Goal: Task Accomplishment & Management: Manage account settings

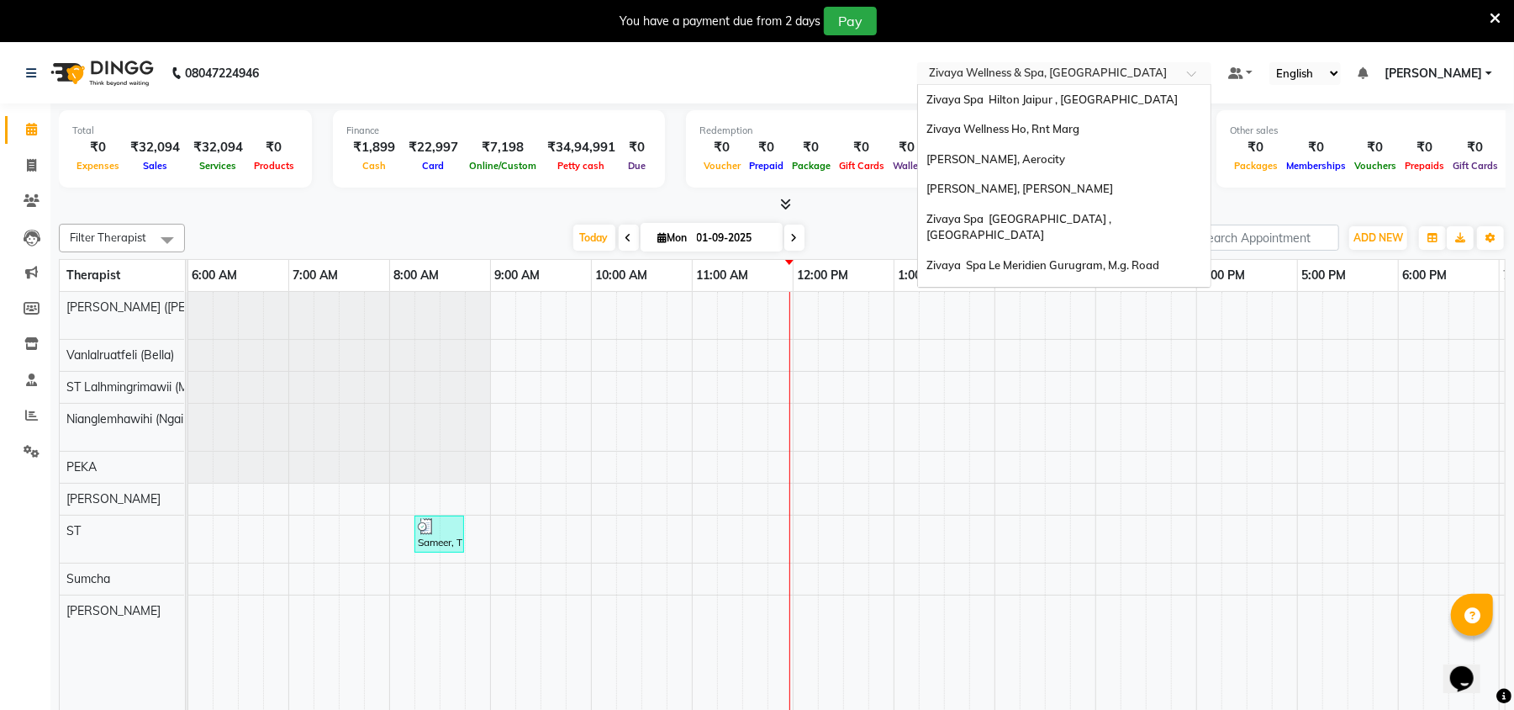
scroll to position [203, 0]
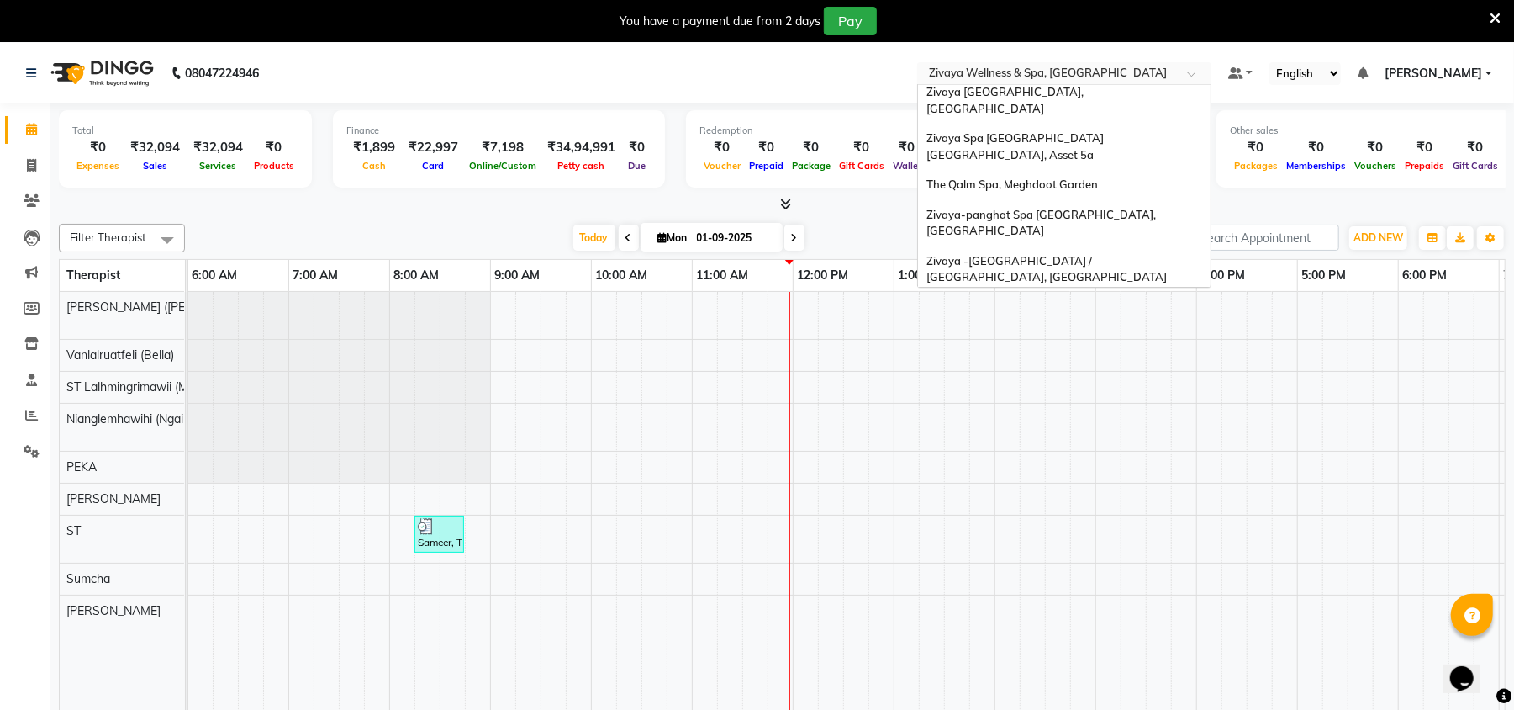
click at [1059, 76] on input "text" at bounding box center [1048, 74] width 244 height 17
click at [1081, 200] on div "Zivaya-panghat Spa [GEOGRAPHIC_DATA], [GEOGRAPHIC_DATA]" at bounding box center [1064, 223] width 293 height 46
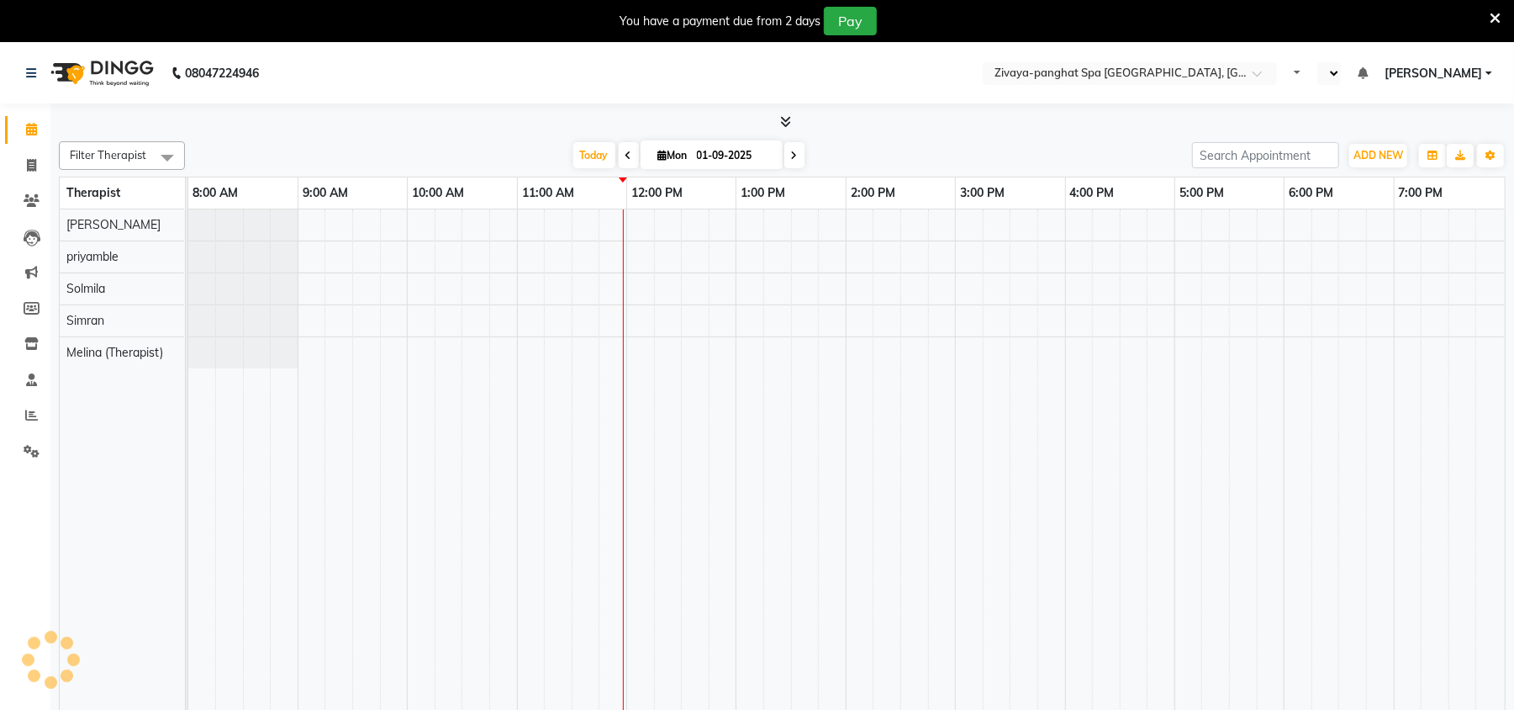
select select "en"
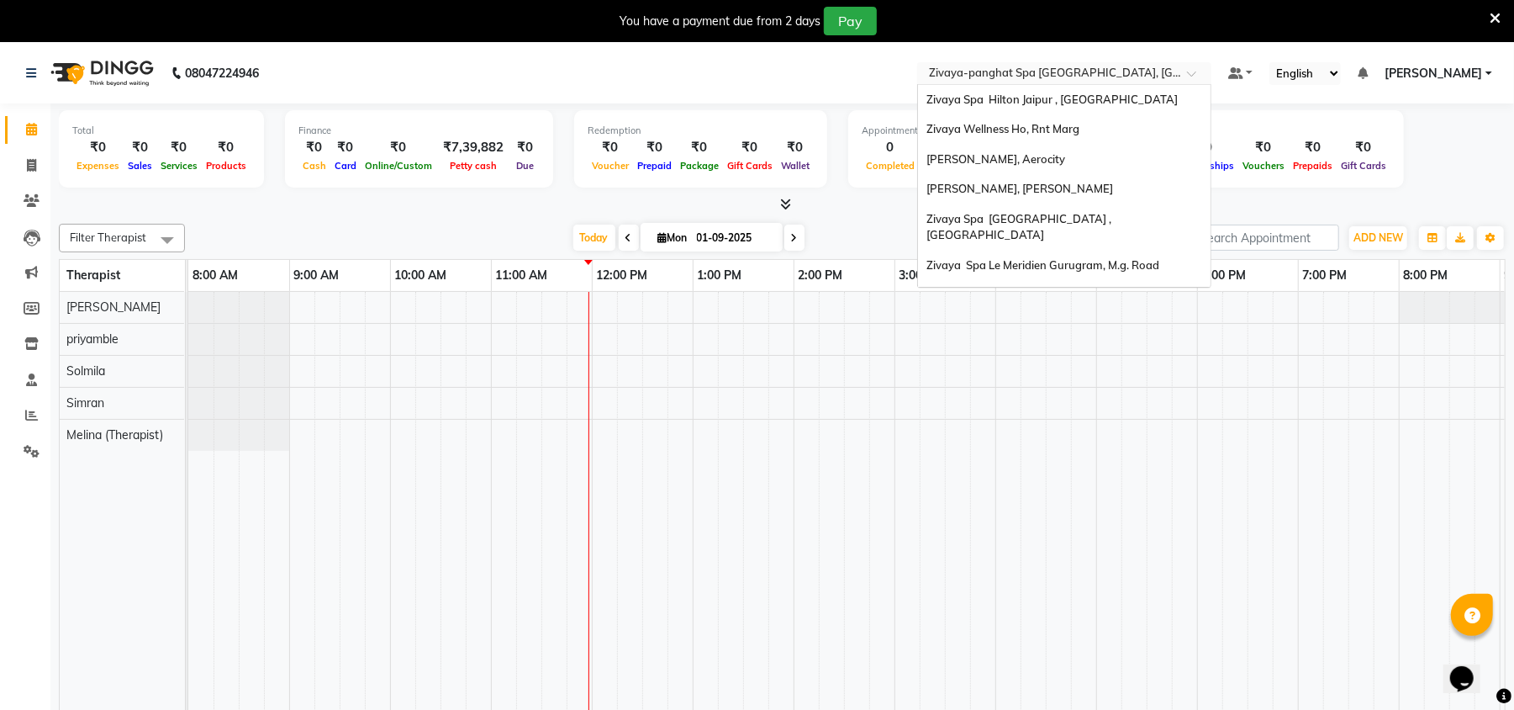
click at [1058, 72] on input "text" at bounding box center [1048, 74] width 244 height 17
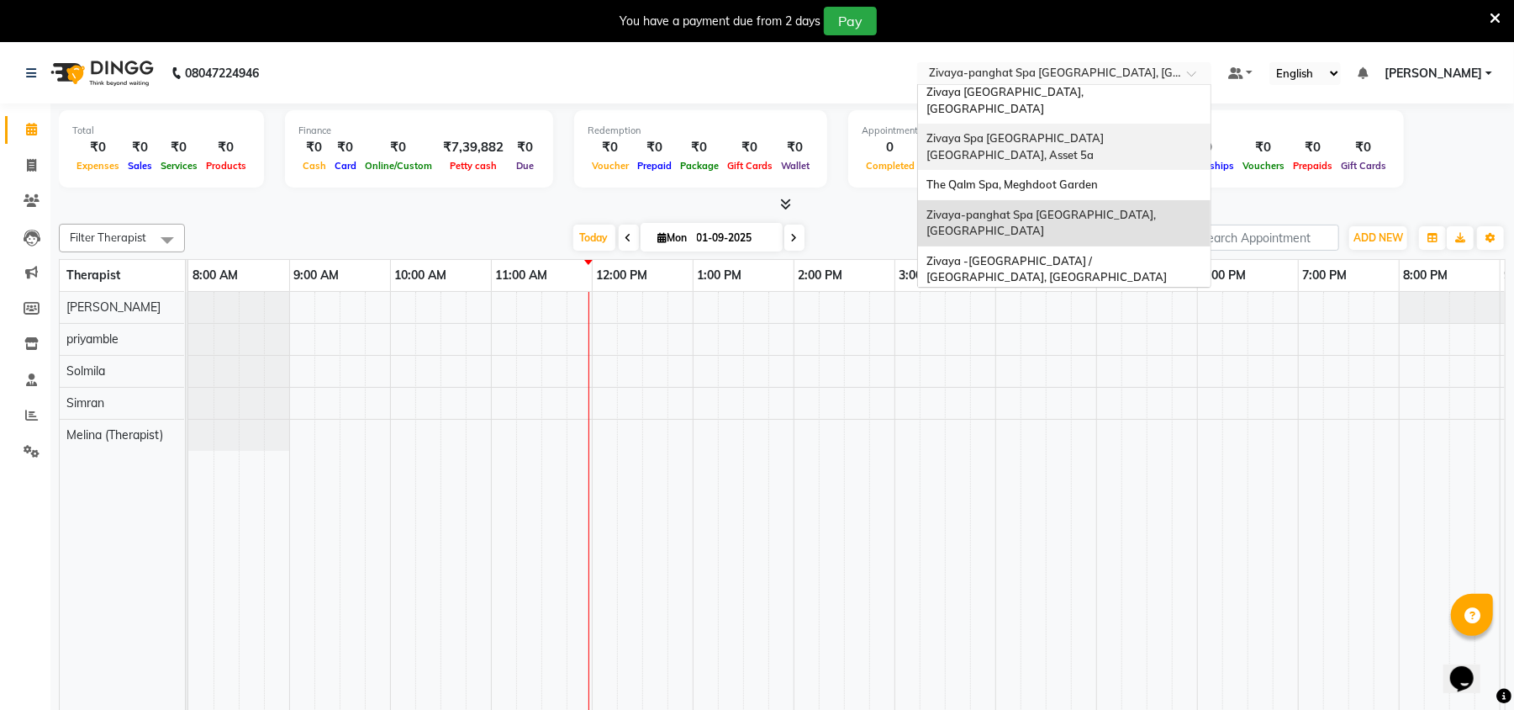
click at [1058, 124] on div "Zivaya Spa [GEOGRAPHIC_DATA] [GEOGRAPHIC_DATA], Asset 5a" at bounding box center [1064, 147] width 293 height 46
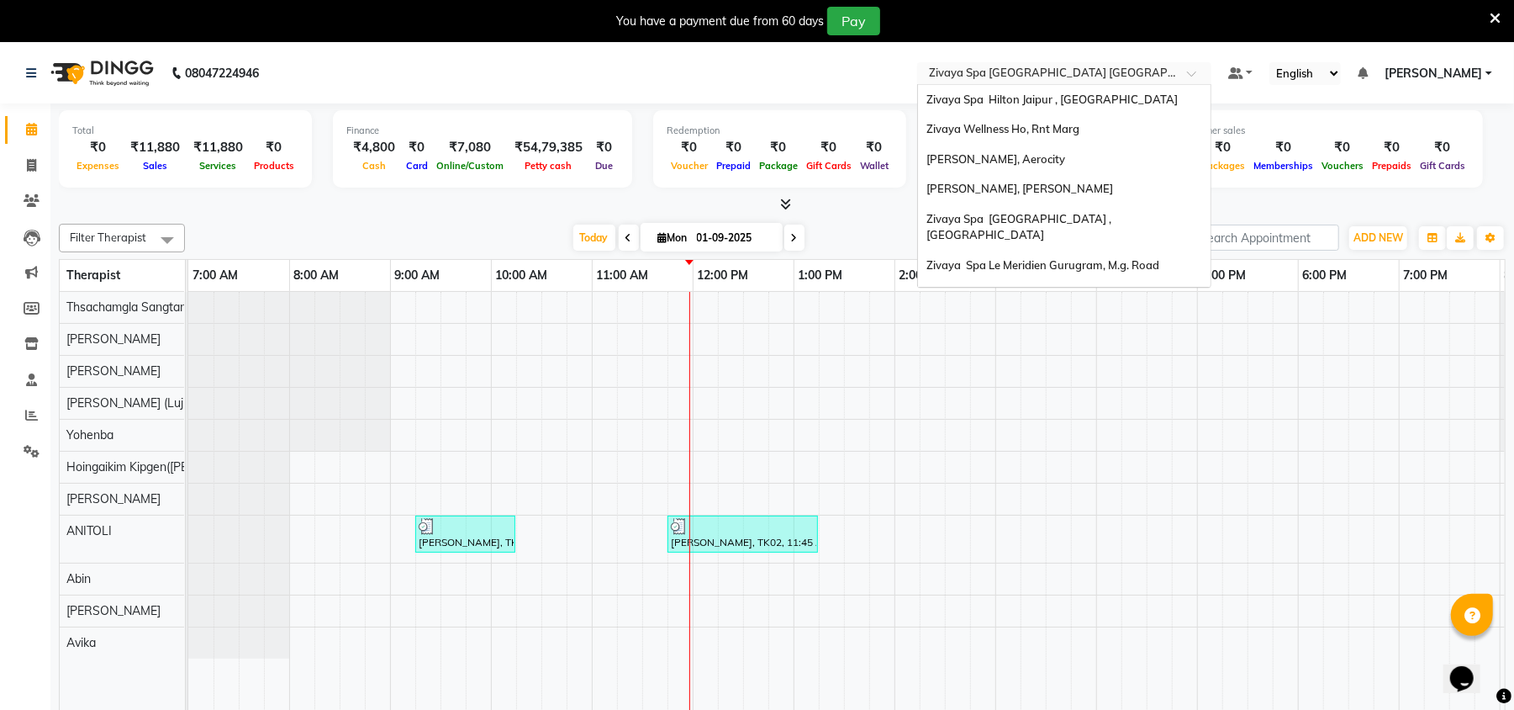
scroll to position [203, 0]
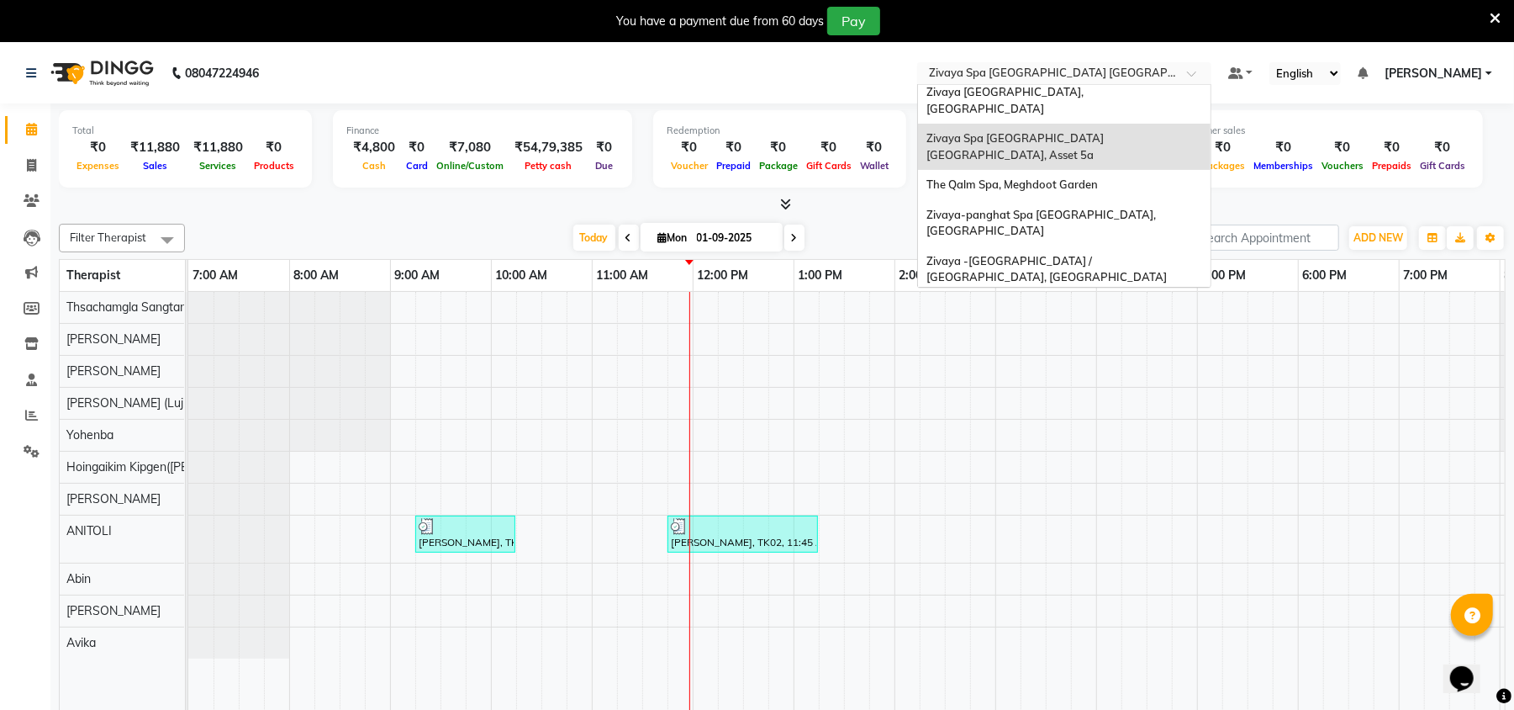
click at [1054, 68] on input "text" at bounding box center [1048, 74] width 244 height 17
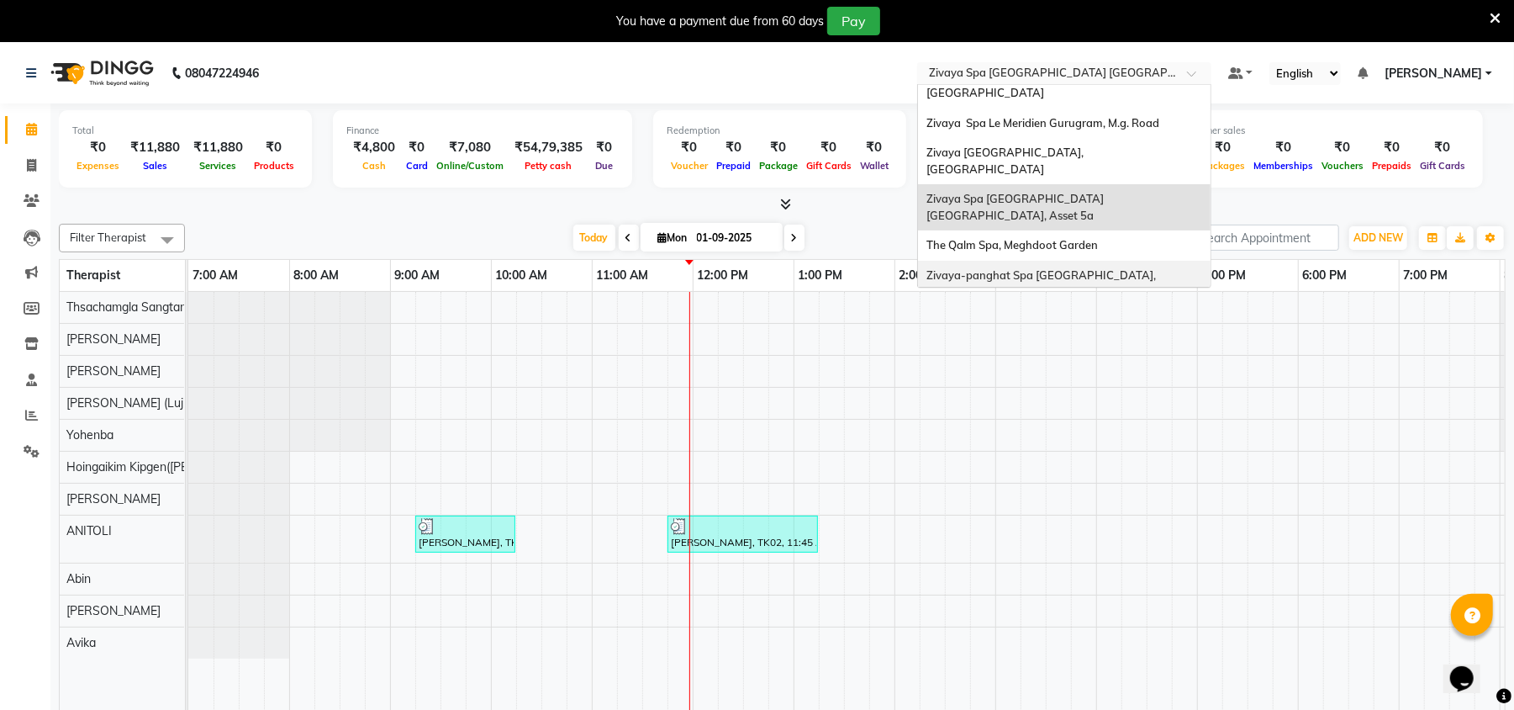
scroll to position [140, 0]
click at [1068, 240] on span "The Qalm Spa, Meghdoot Garden" at bounding box center [1011, 246] width 171 height 13
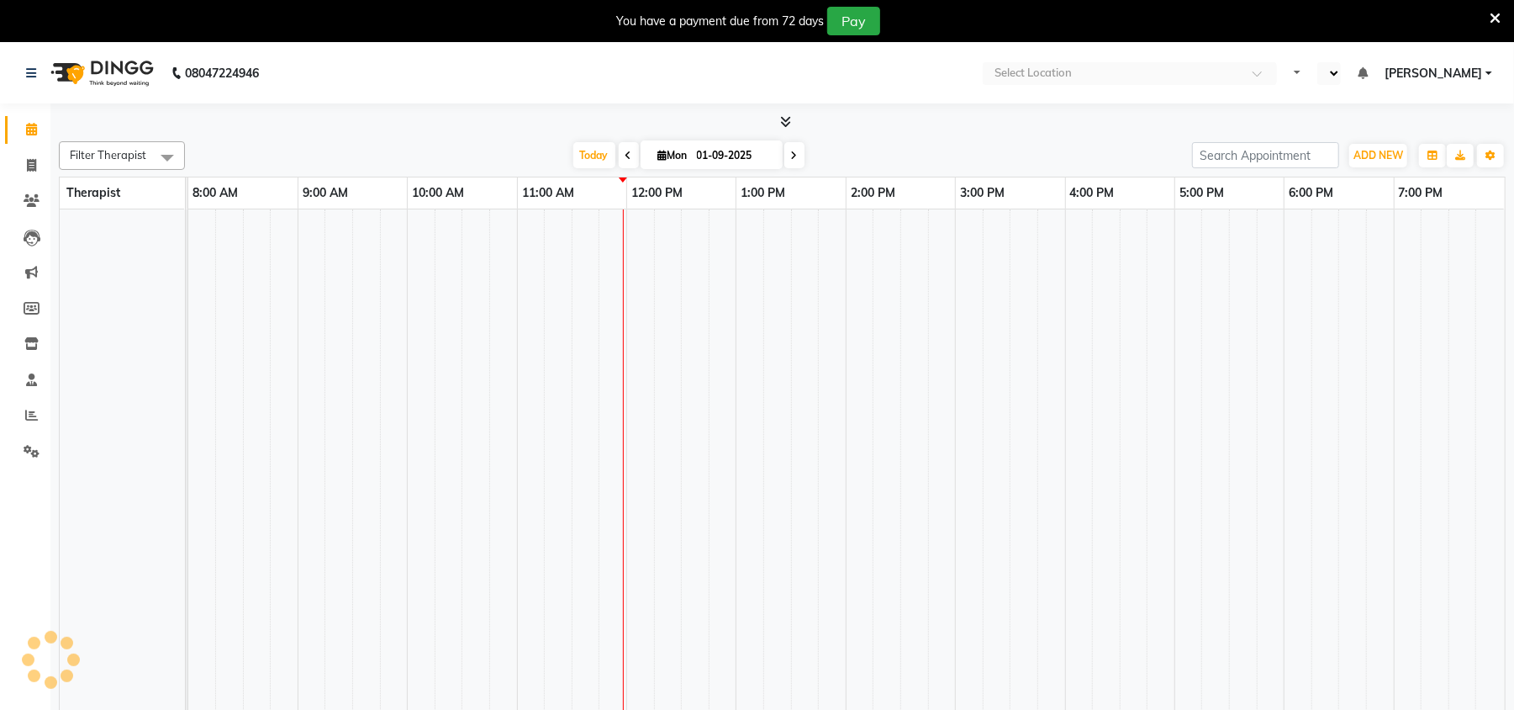
select select "en"
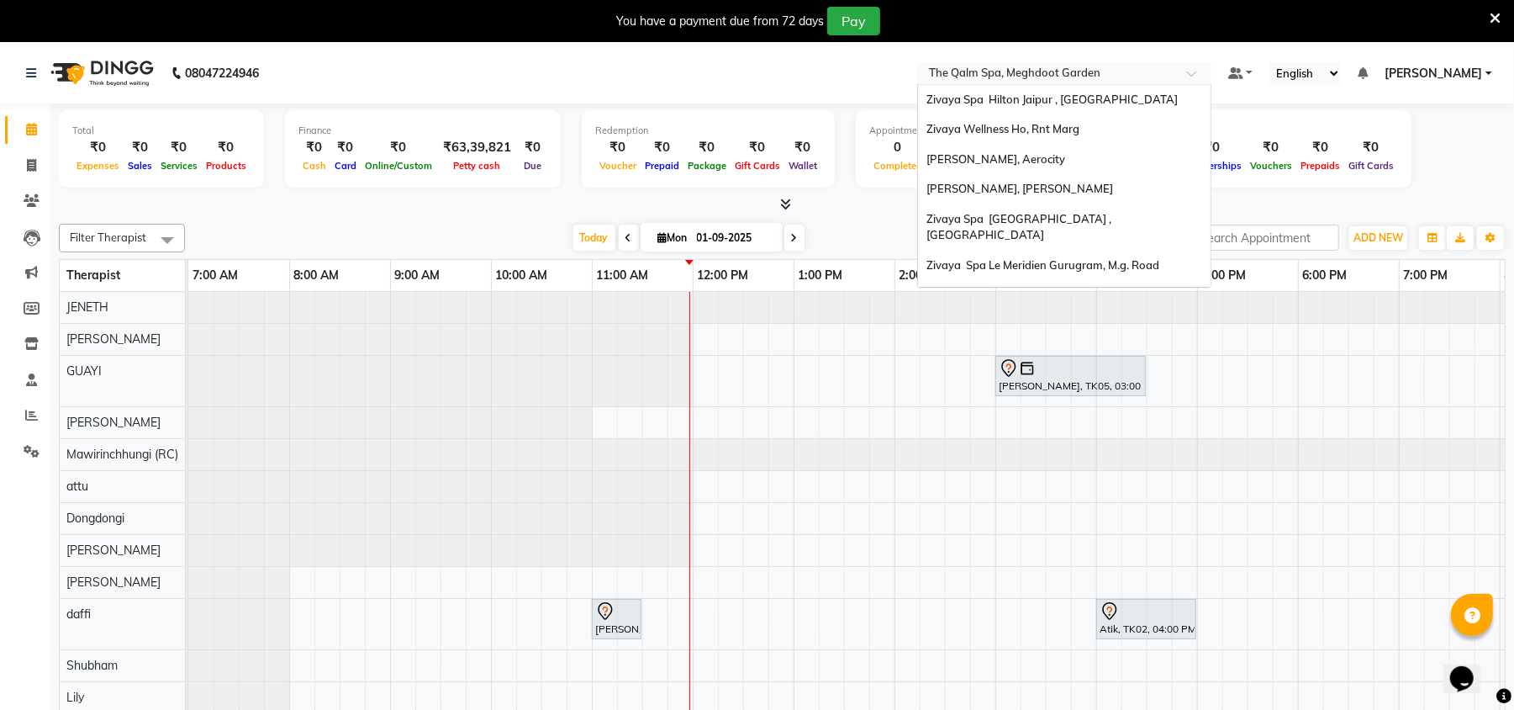
scroll to position [203, 0]
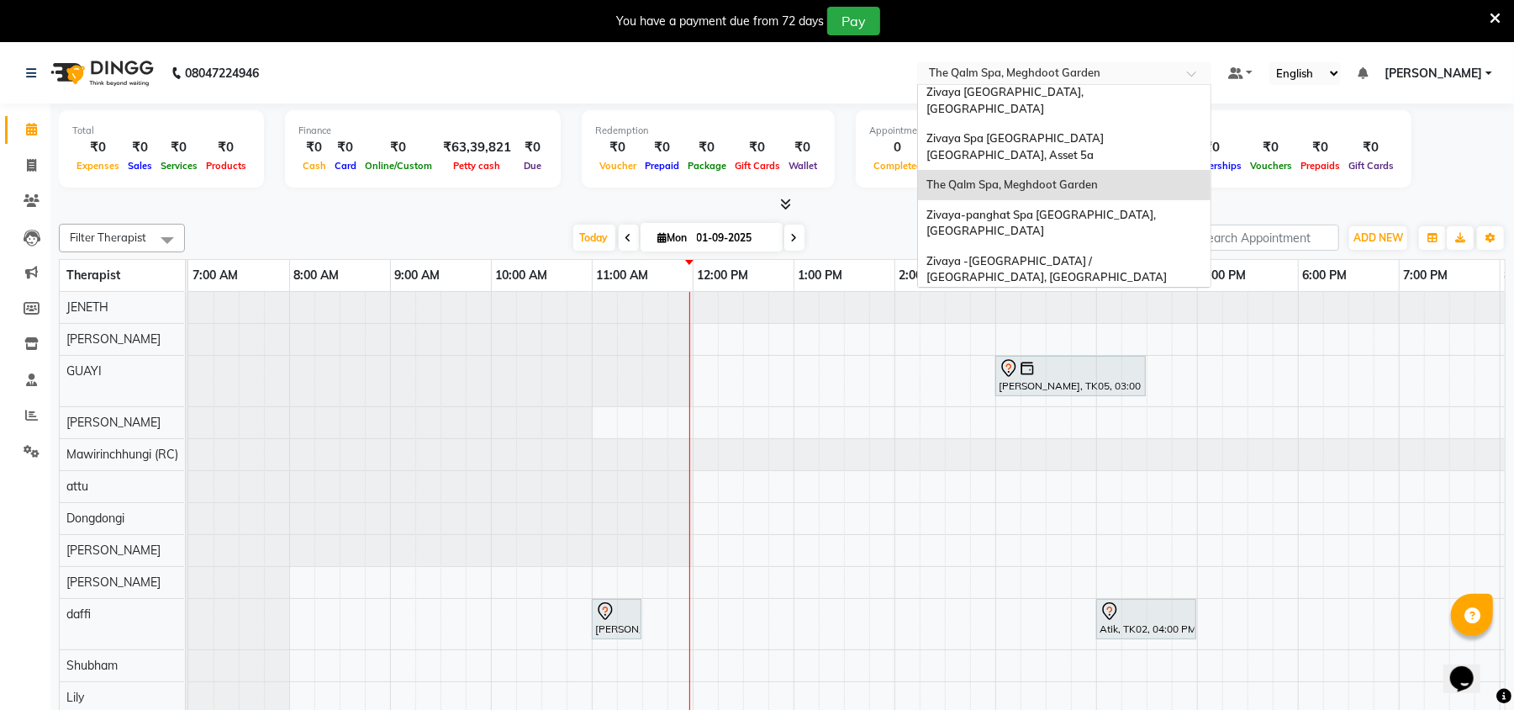
click at [1066, 67] on input "text" at bounding box center [1048, 74] width 244 height 17
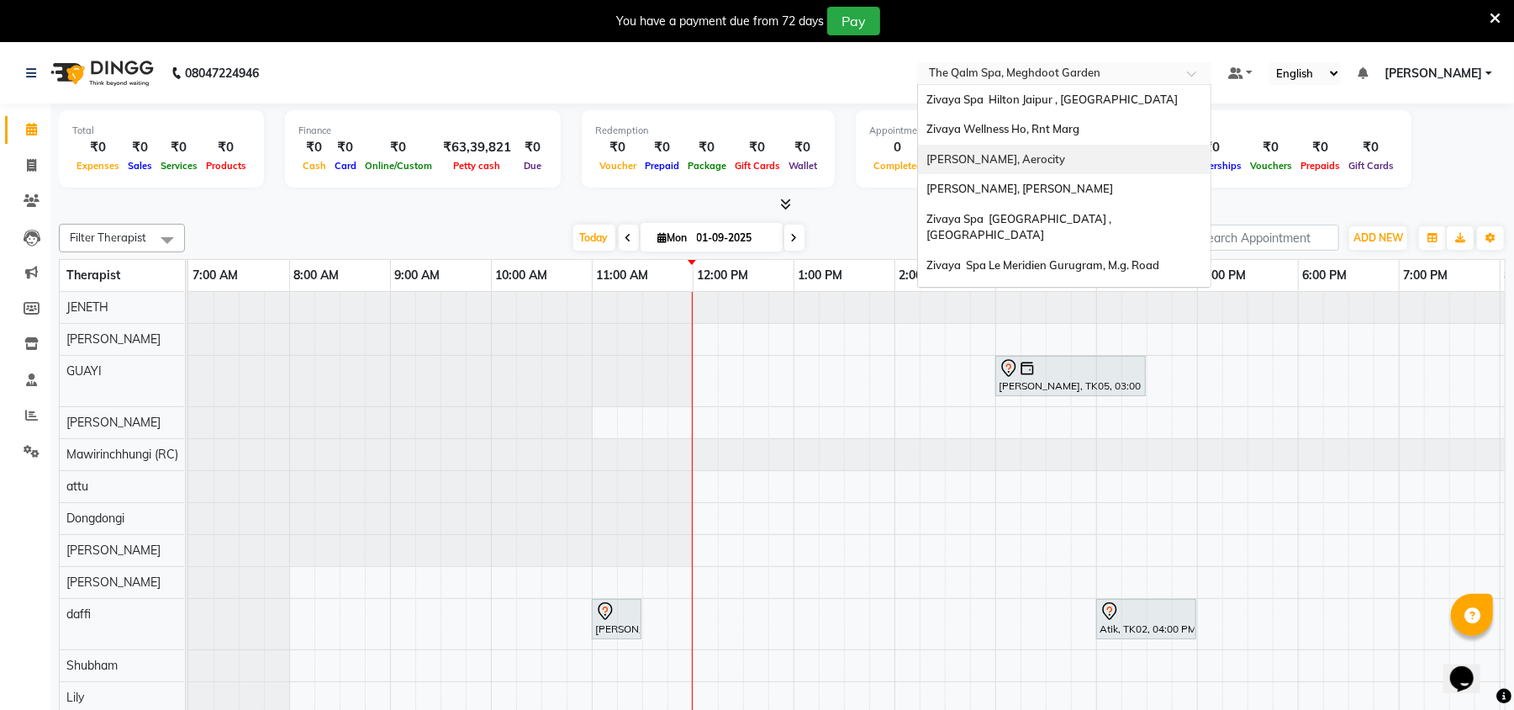
click at [1063, 155] on div "[PERSON_NAME], Aerocity" at bounding box center [1064, 160] width 293 height 30
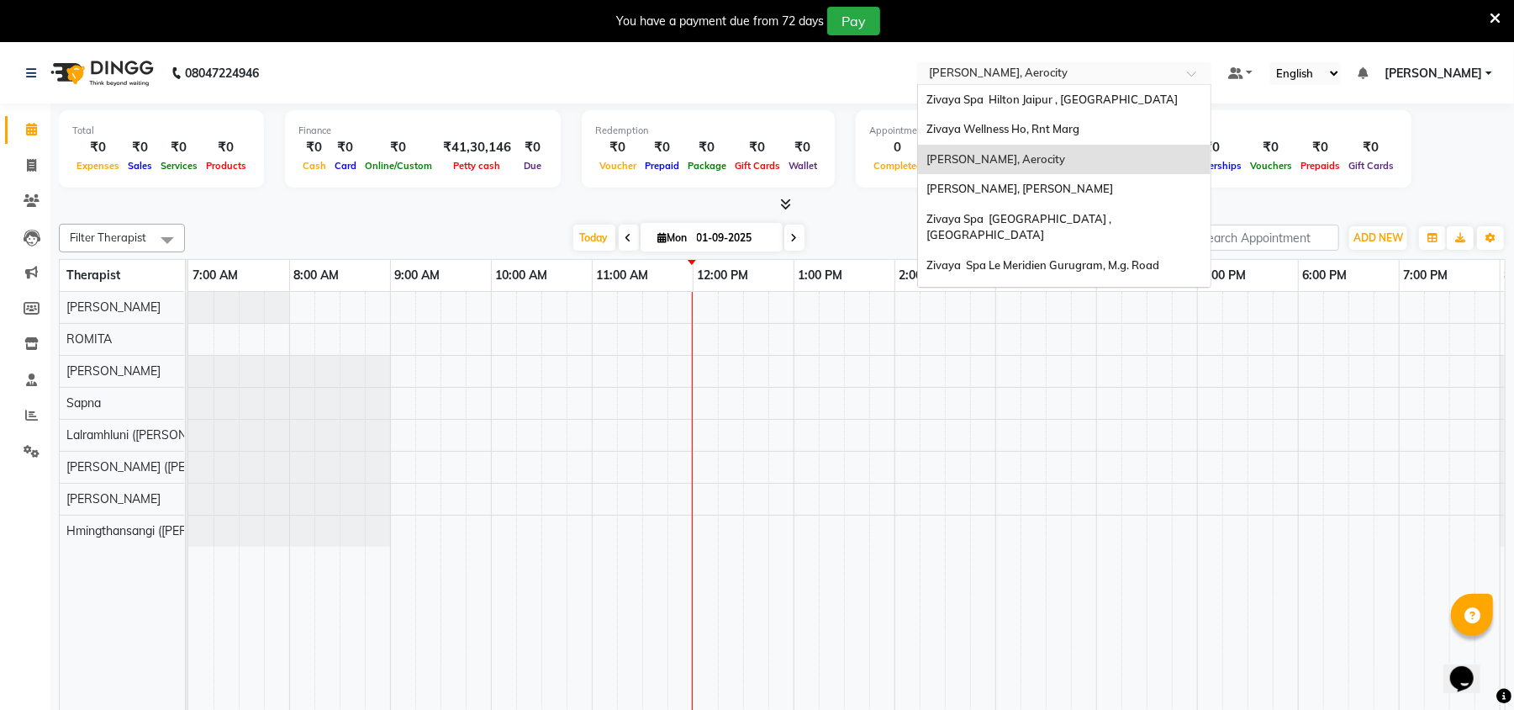
click at [1058, 76] on input "text" at bounding box center [1048, 74] width 244 height 17
click at [1050, 197] on div "[PERSON_NAME], [PERSON_NAME]" at bounding box center [1064, 189] width 293 height 30
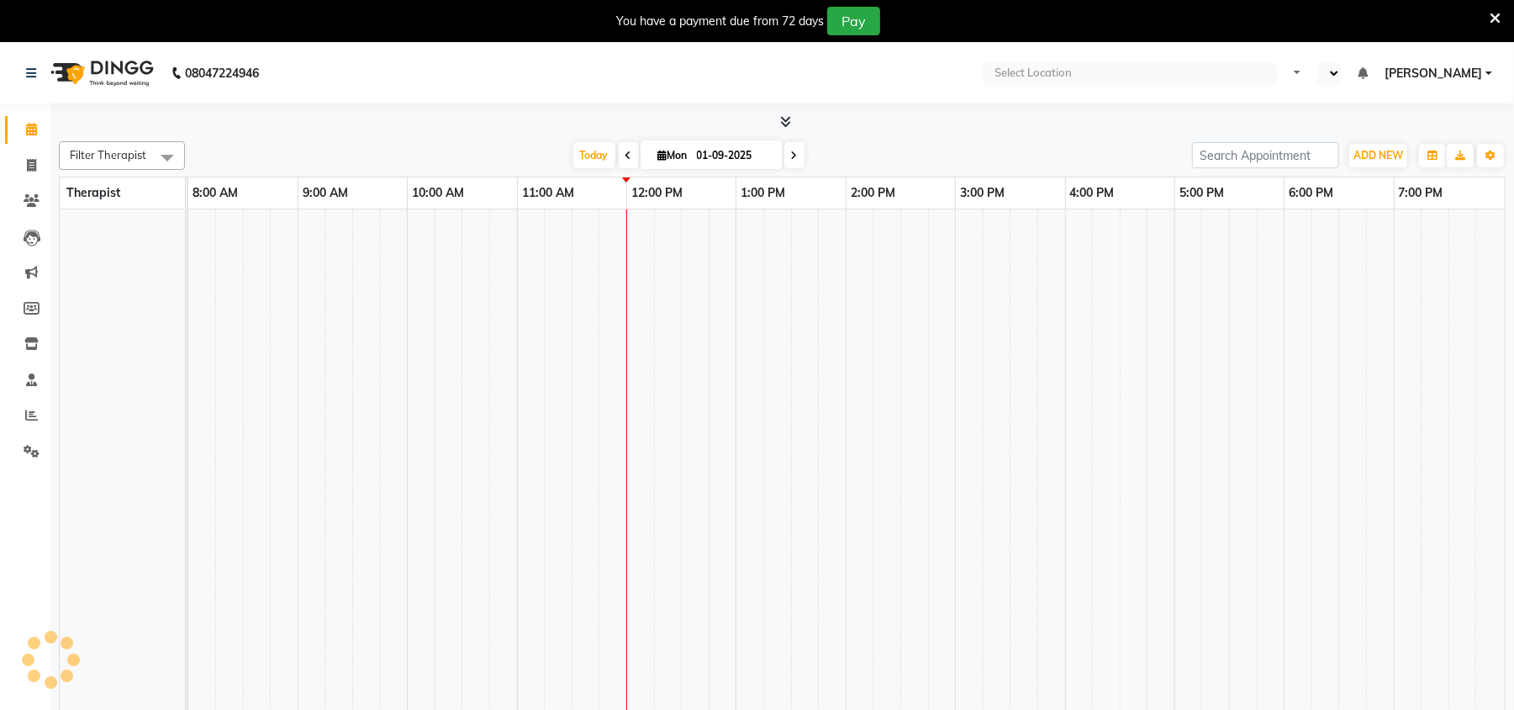
select select "en"
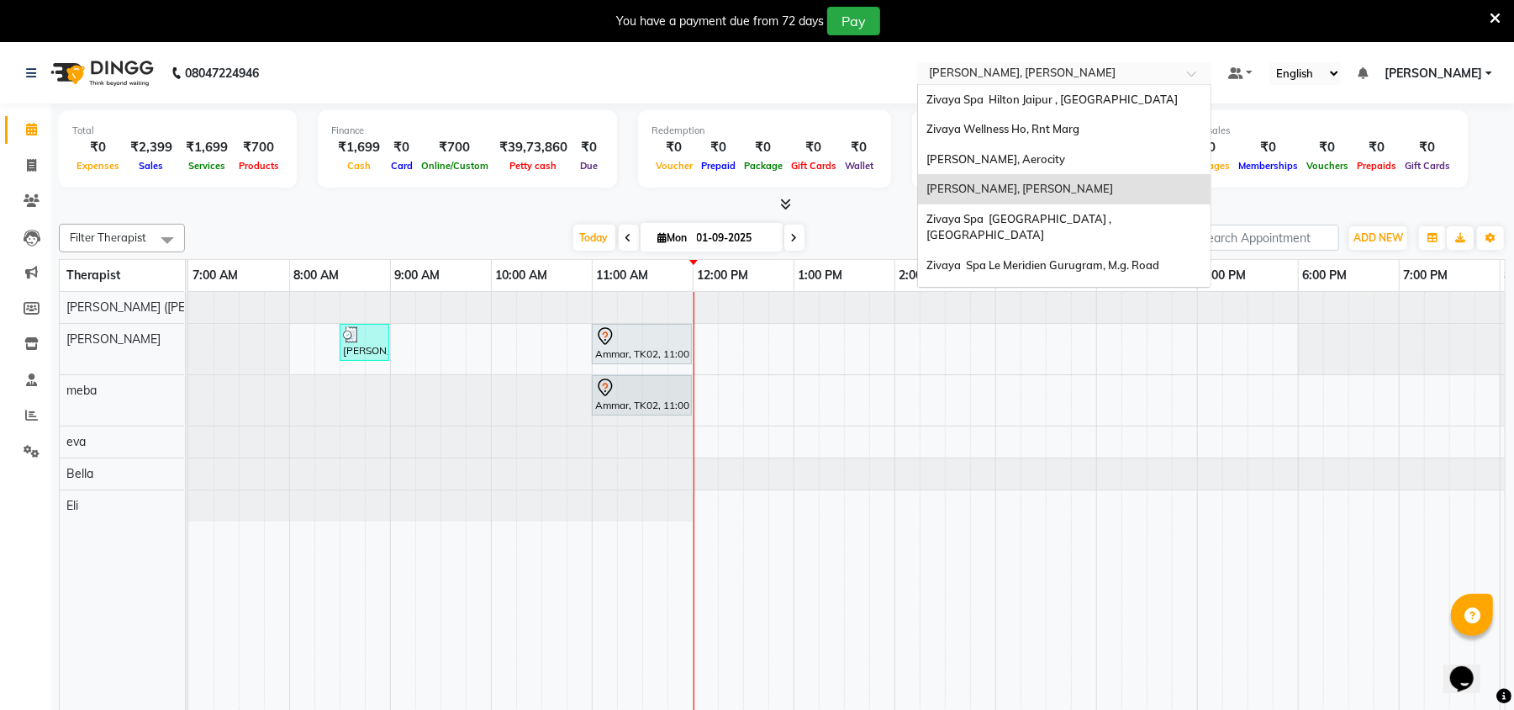
click at [1030, 78] on input "text" at bounding box center [1048, 74] width 244 height 17
click at [1042, 161] on span "Zivaya Aloft, Aerocity" at bounding box center [995, 158] width 139 height 13
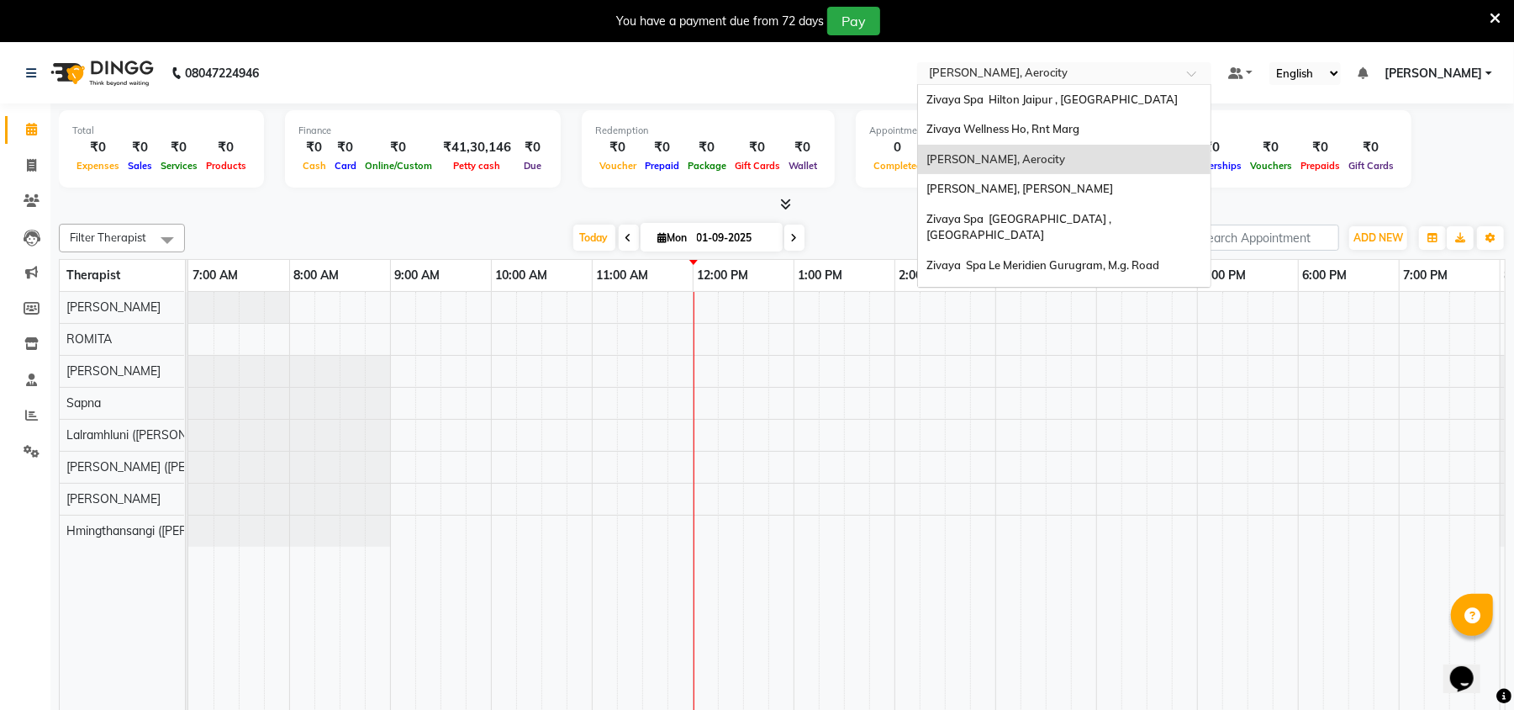
click at [1026, 65] on div "× Zivaya Aloft, Aerocity" at bounding box center [998, 73] width 139 height 17
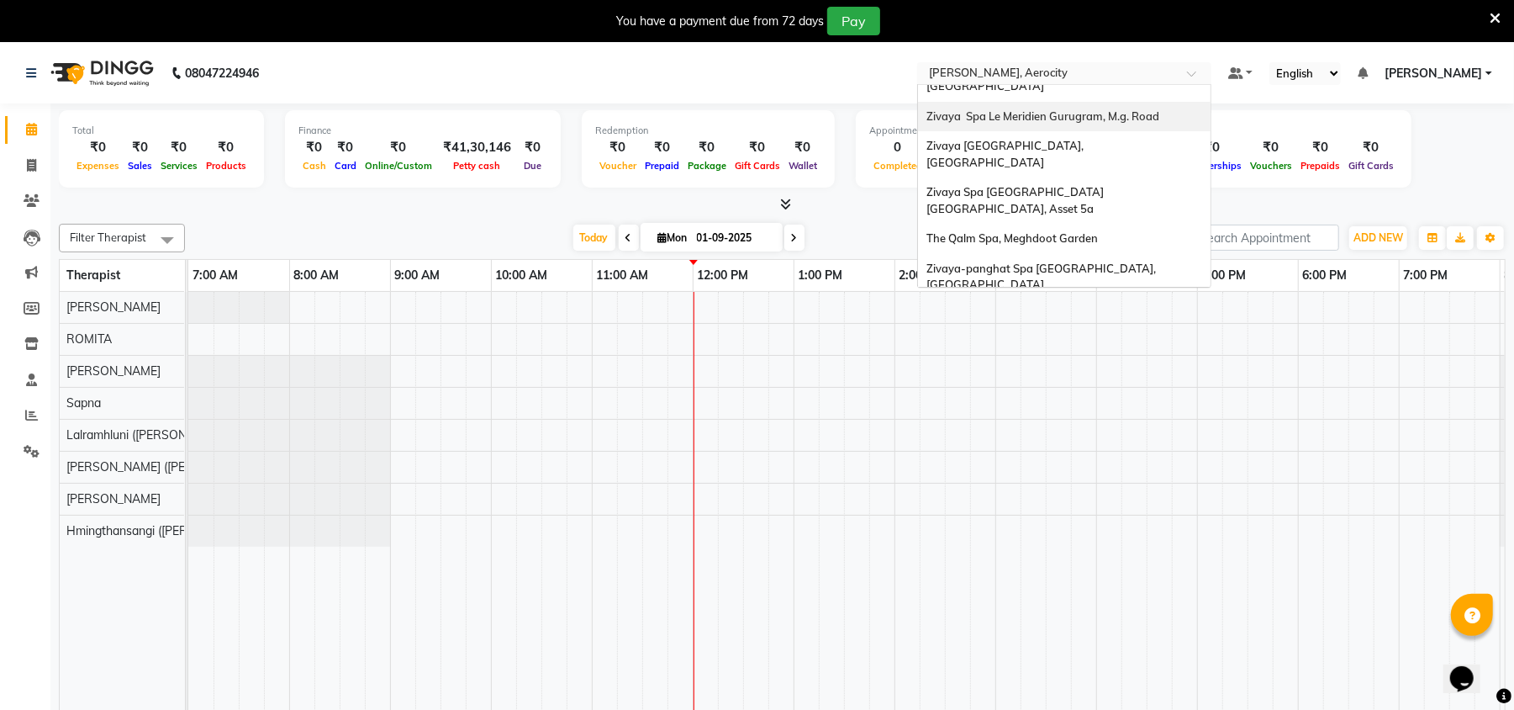
scroll to position [155, 0]
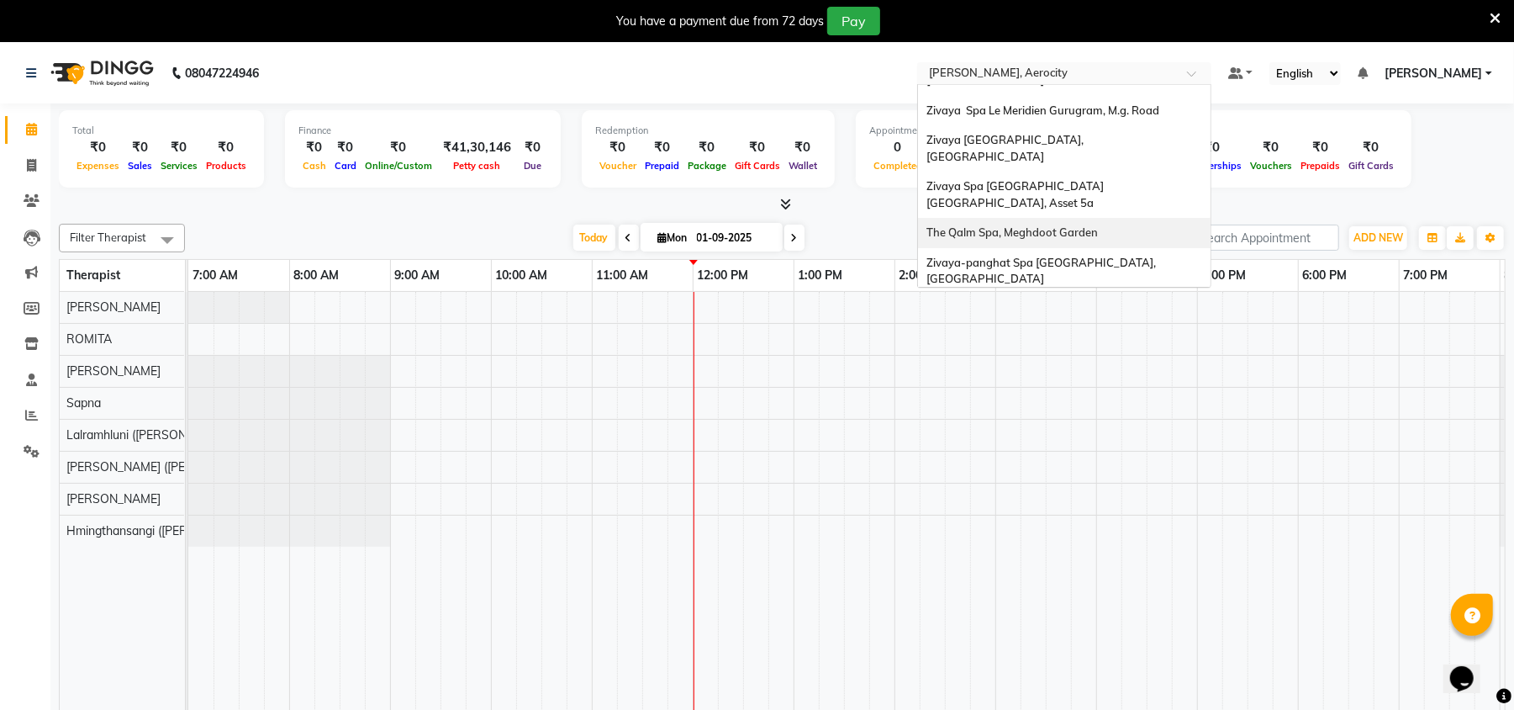
click at [1087, 225] on span "The Qalm Spa, Meghdoot Garden" at bounding box center [1011, 231] width 171 height 13
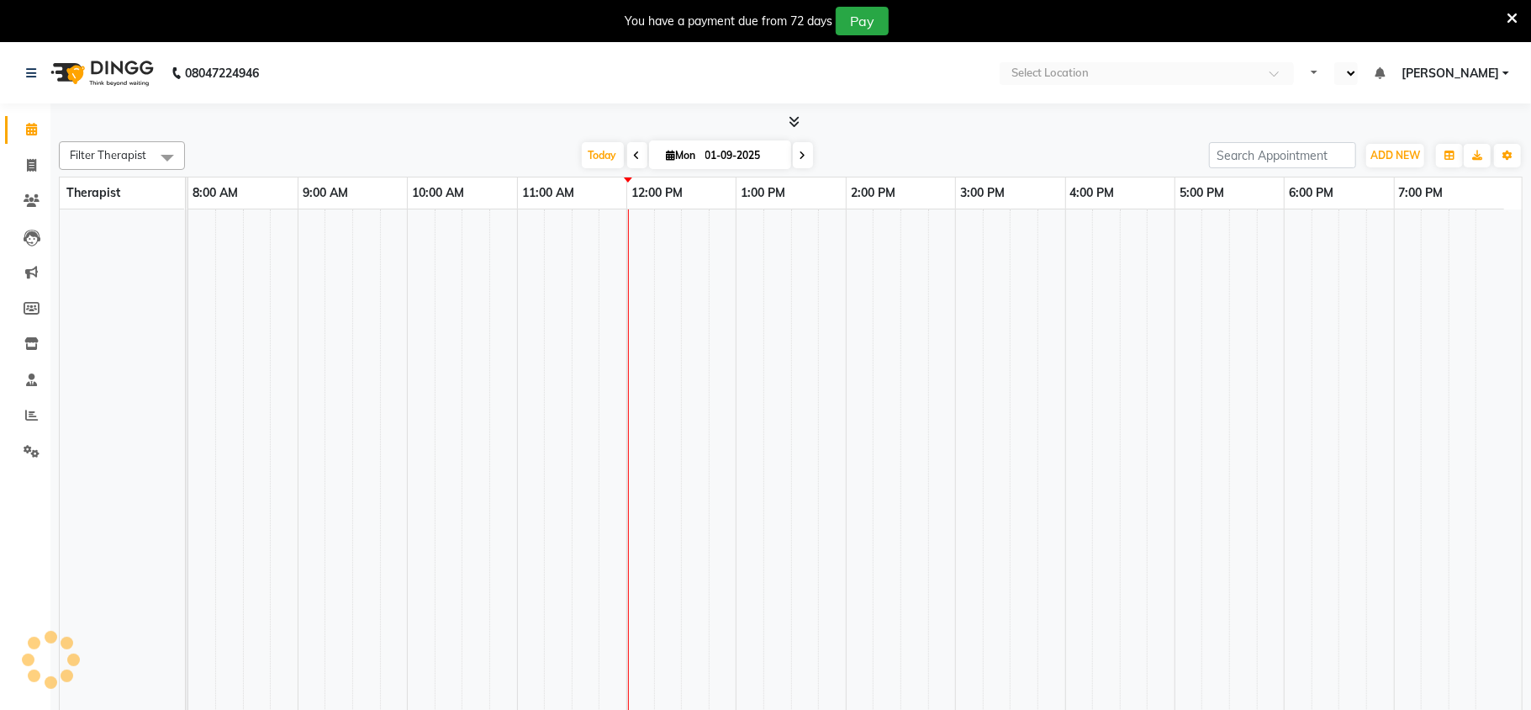
select select "en"
